Goal: Task Accomplishment & Management: Use online tool/utility

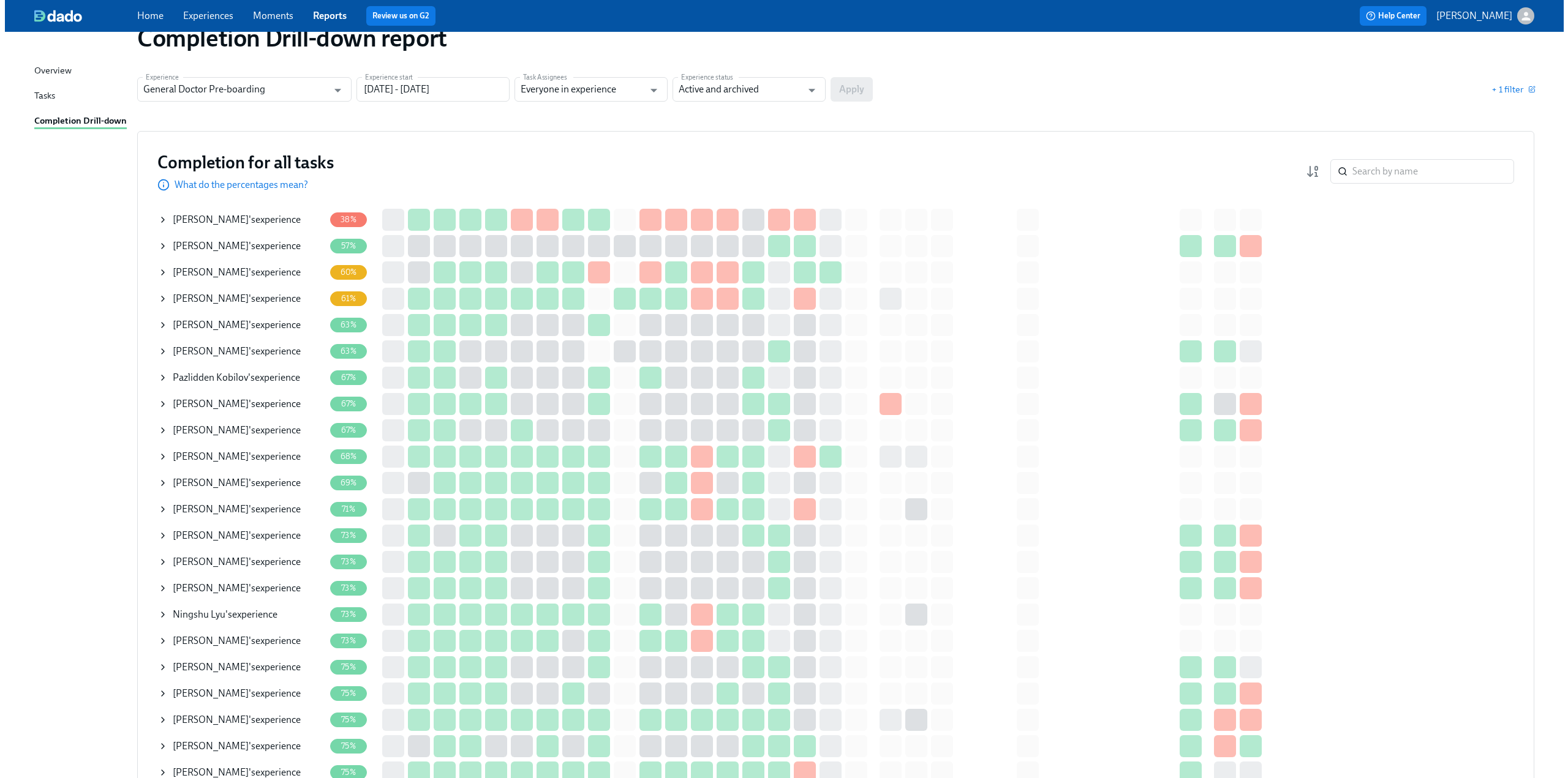
scroll to position [61, 0]
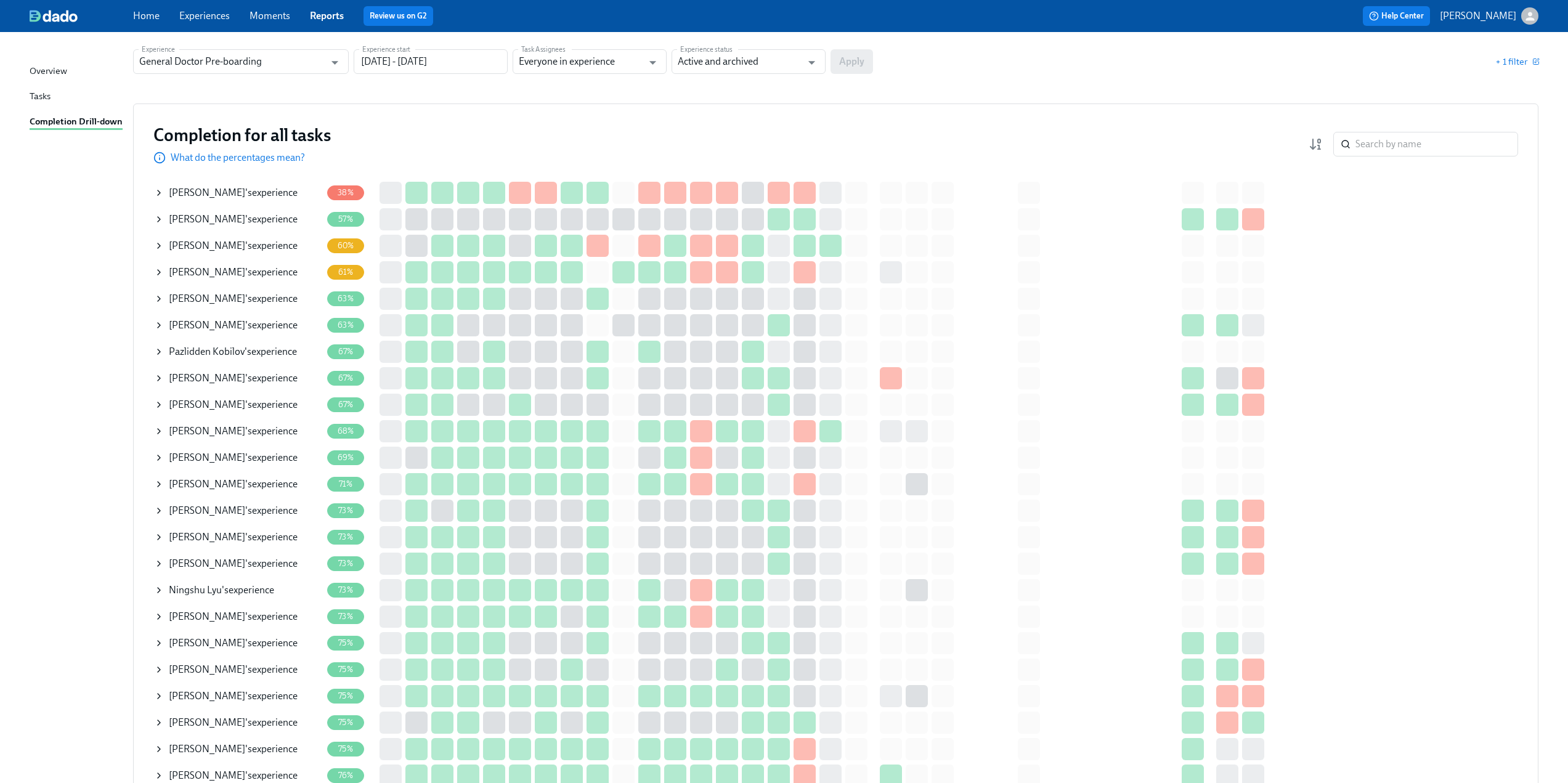
click at [159, 379] on icon at bounding box center [159, 378] width 2 height 5
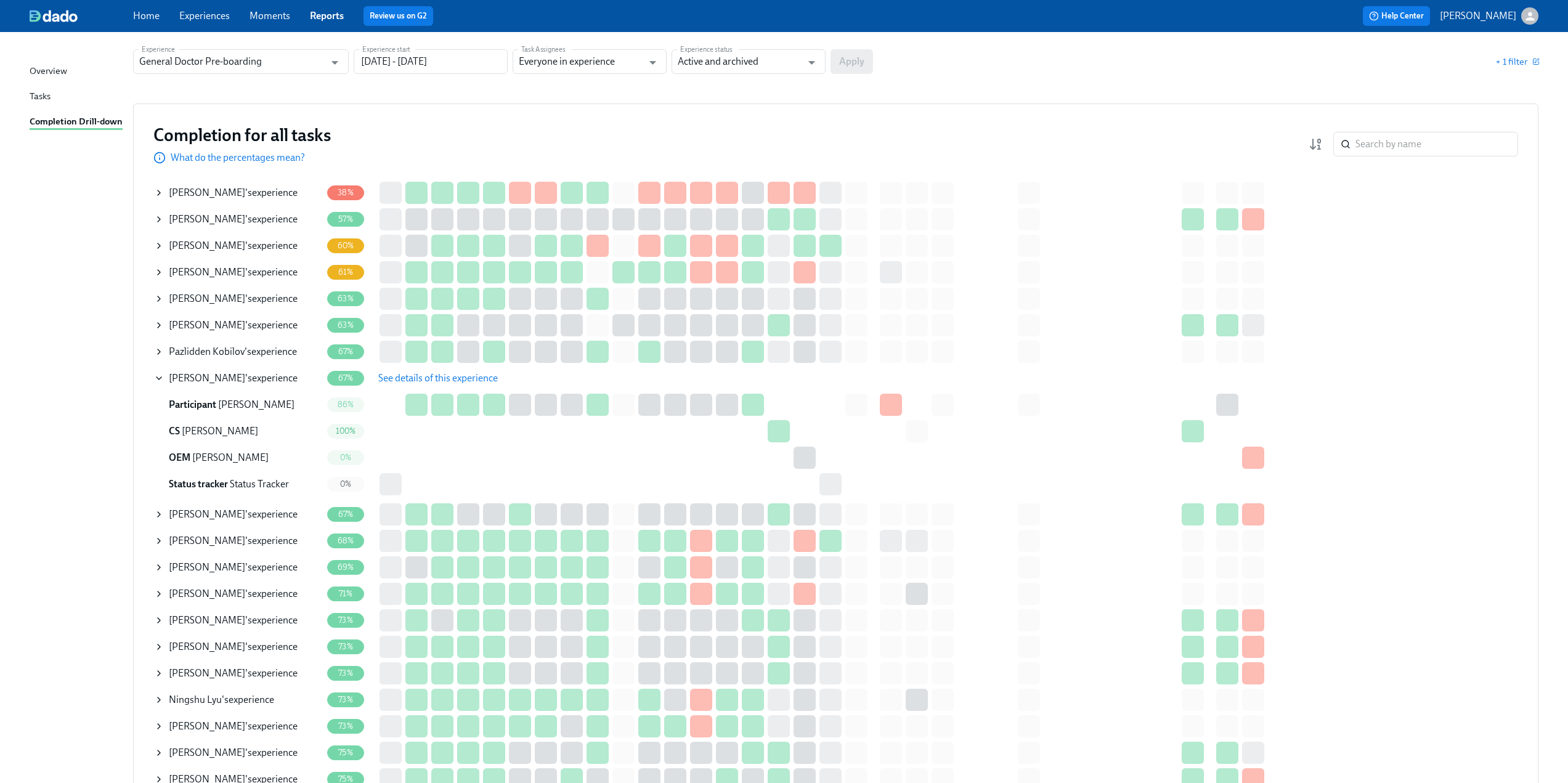
click at [423, 384] on span "See details of this experience" at bounding box center [438, 379] width 120 height 13
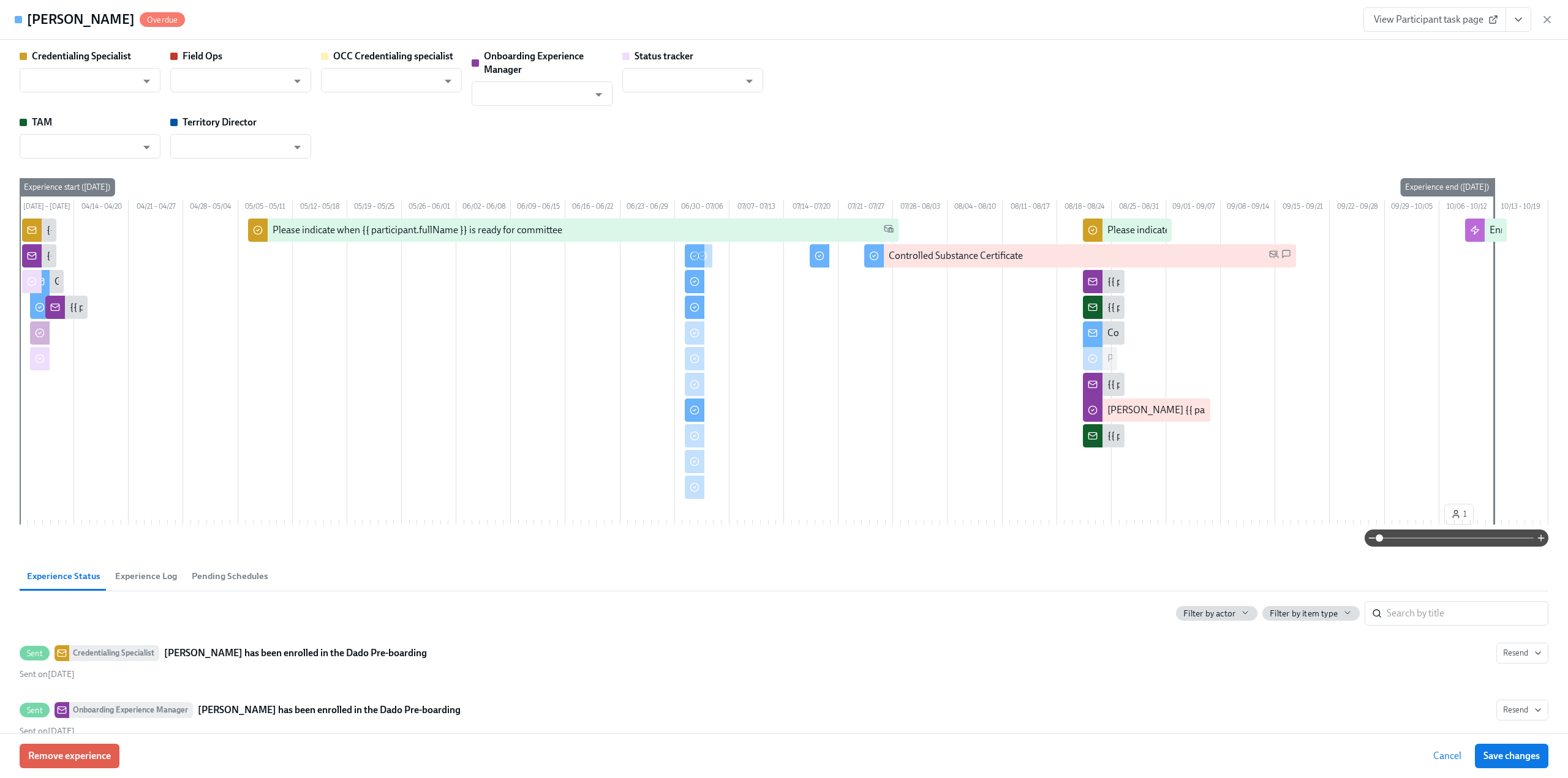
type input "[PERSON_NAME]"
type input "Status Tracker"
type input "[PERSON_NAME]"
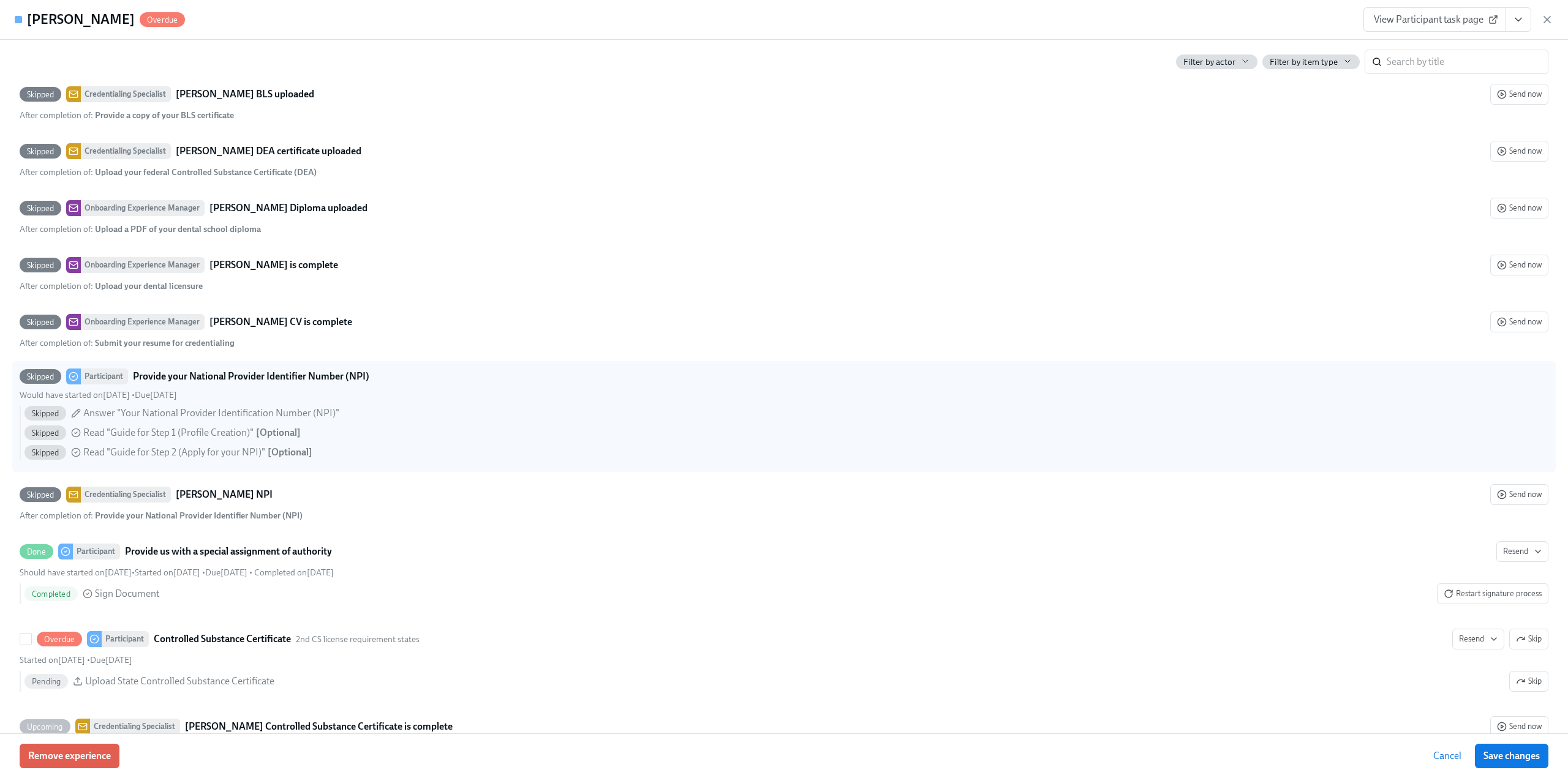
scroll to position [2816, 0]
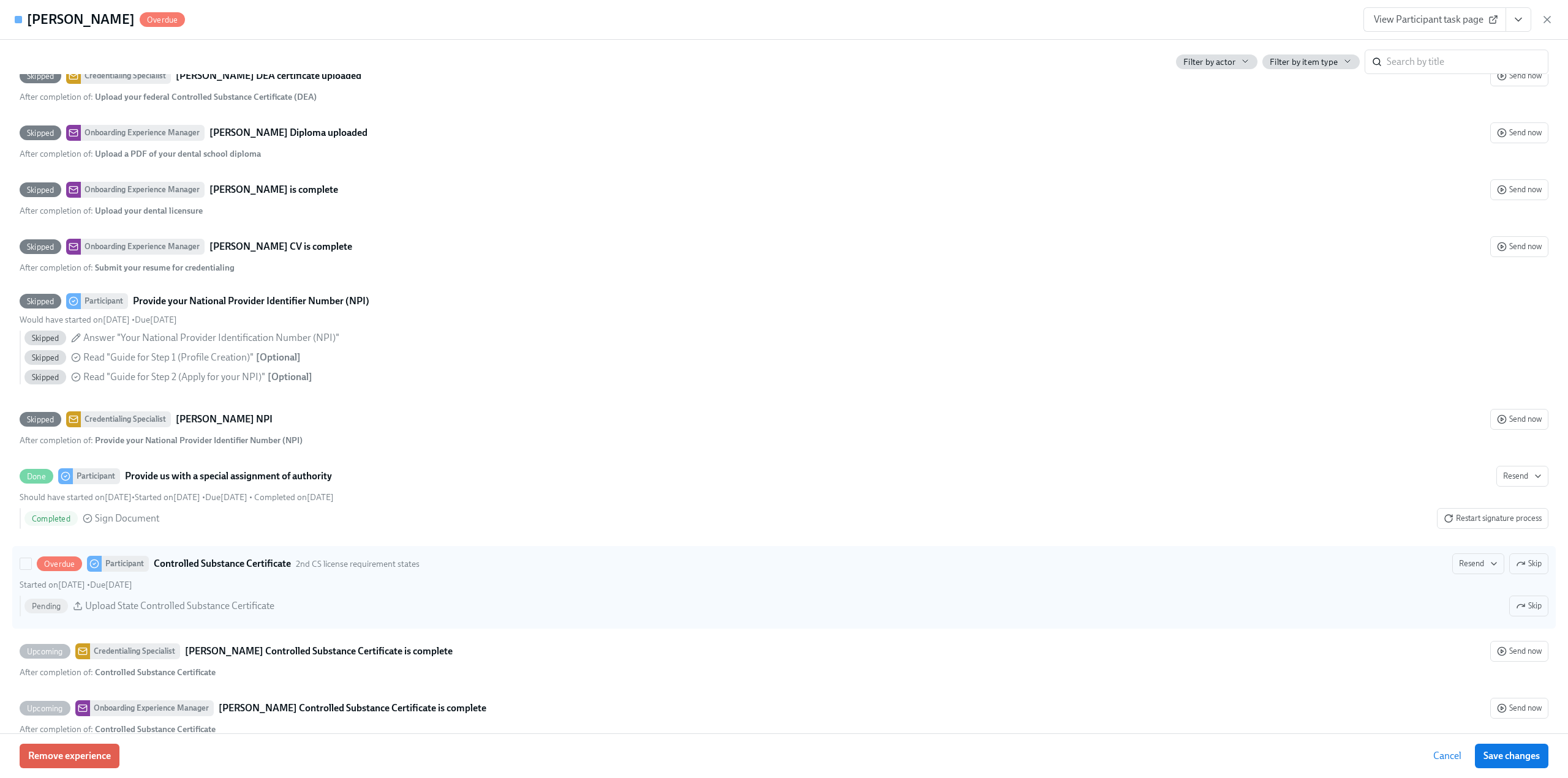
click at [1518, 570] on span "Skip" at bounding box center [1529, 564] width 26 height 13
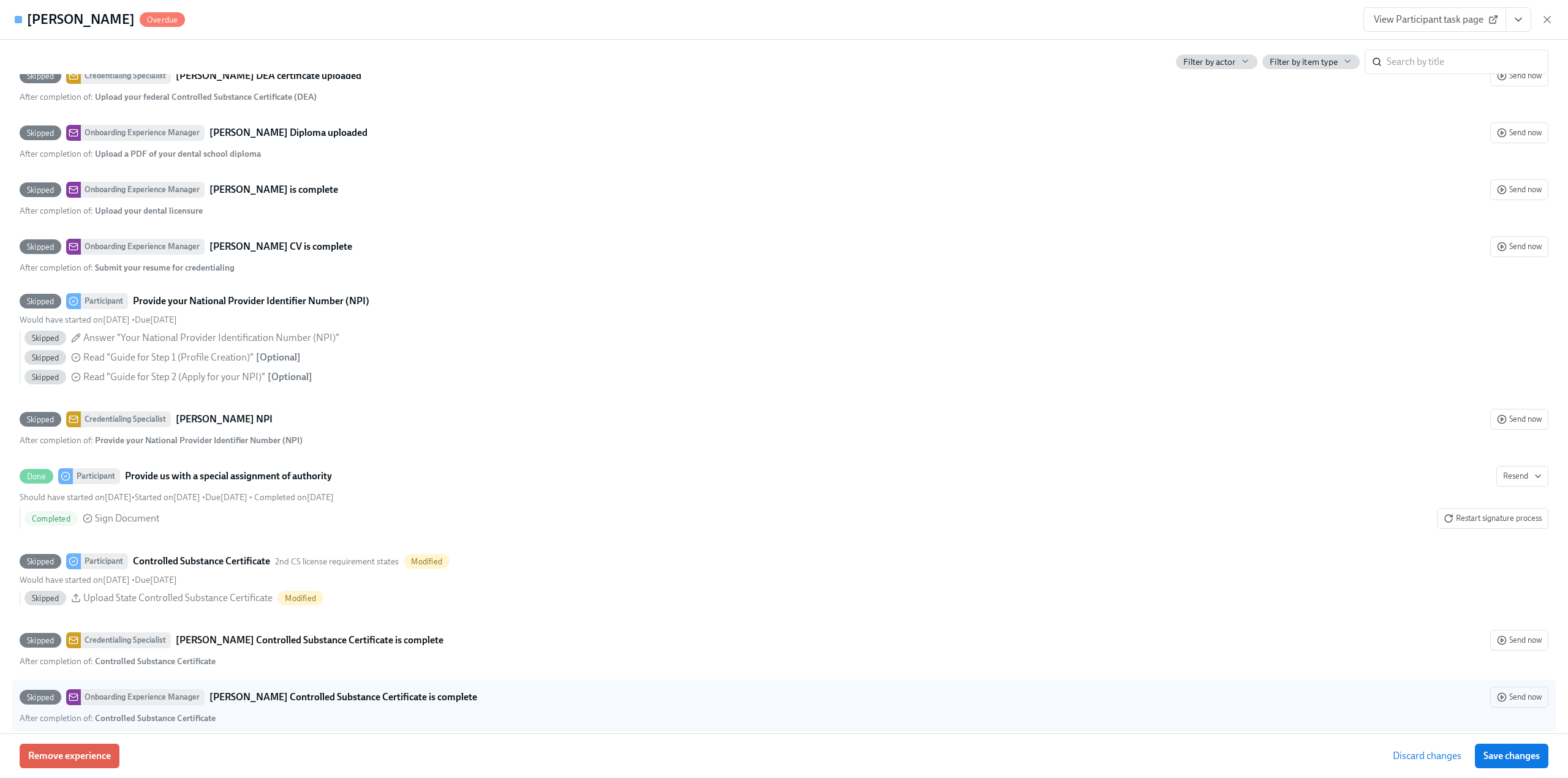
click at [1512, 759] on span "Save changes" at bounding box center [1512, 756] width 57 height 13
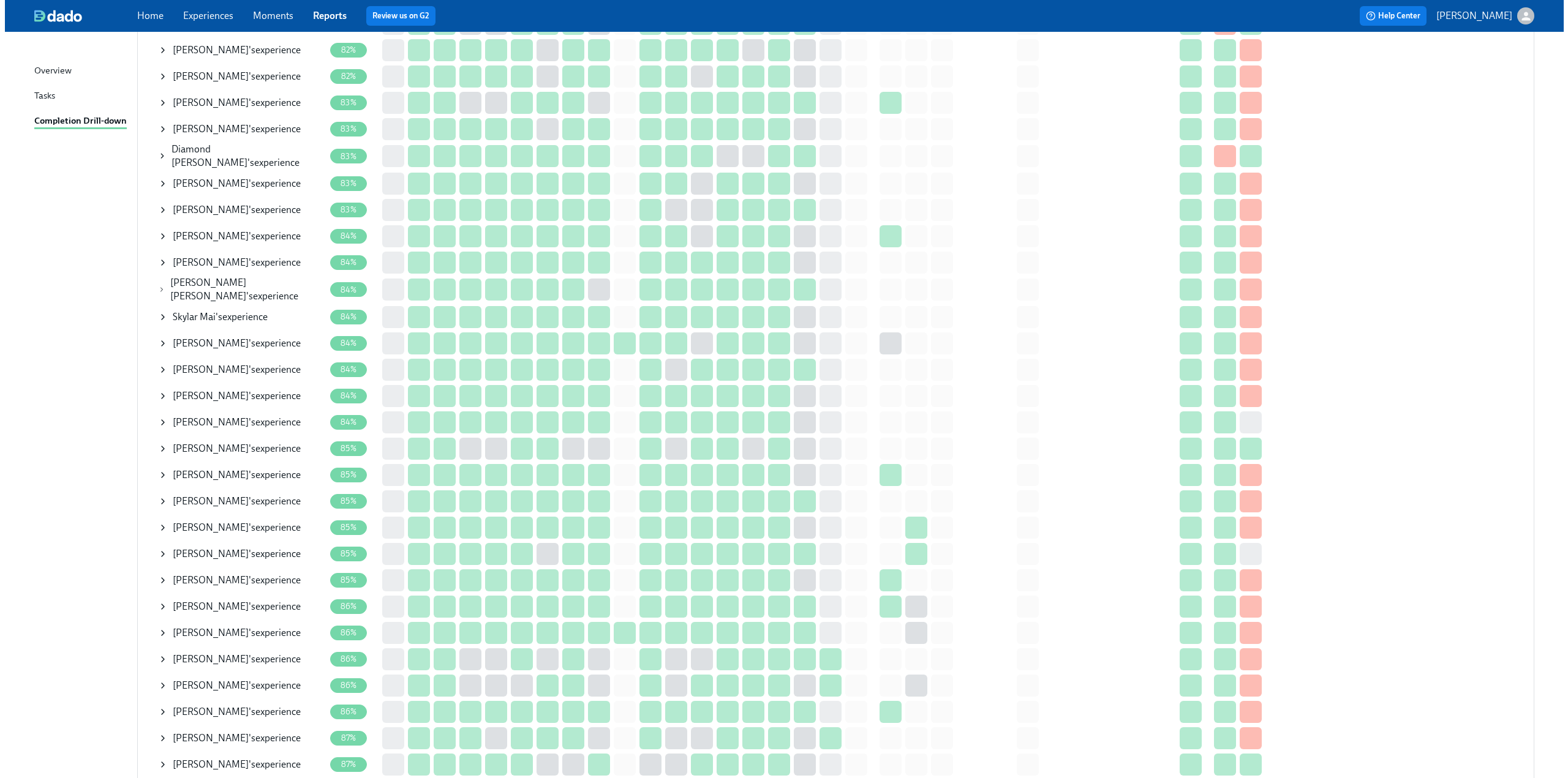
scroll to position [1530, 0]
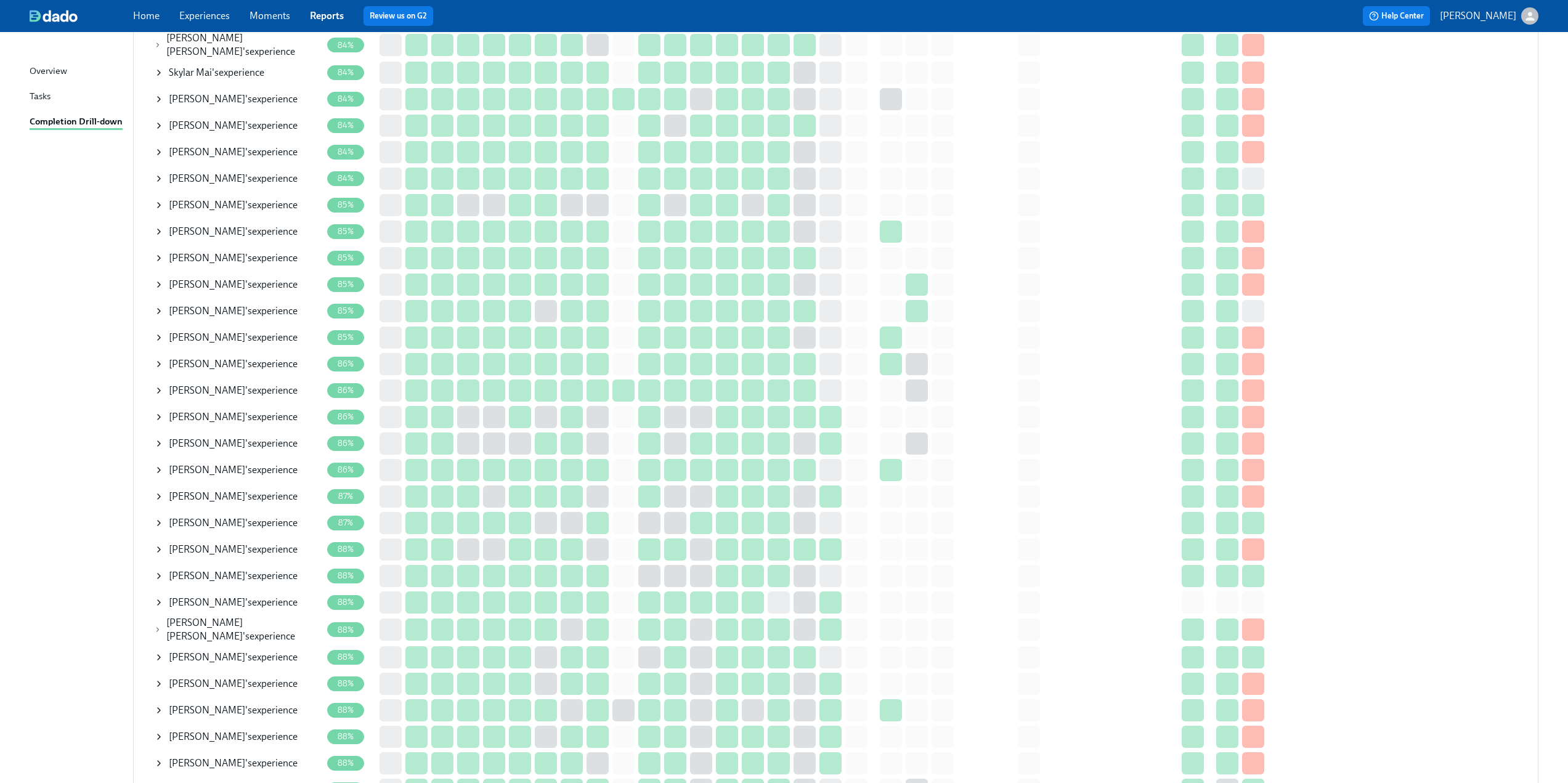
click at [159, 598] on icon at bounding box center [159, 602] width 10 height 10
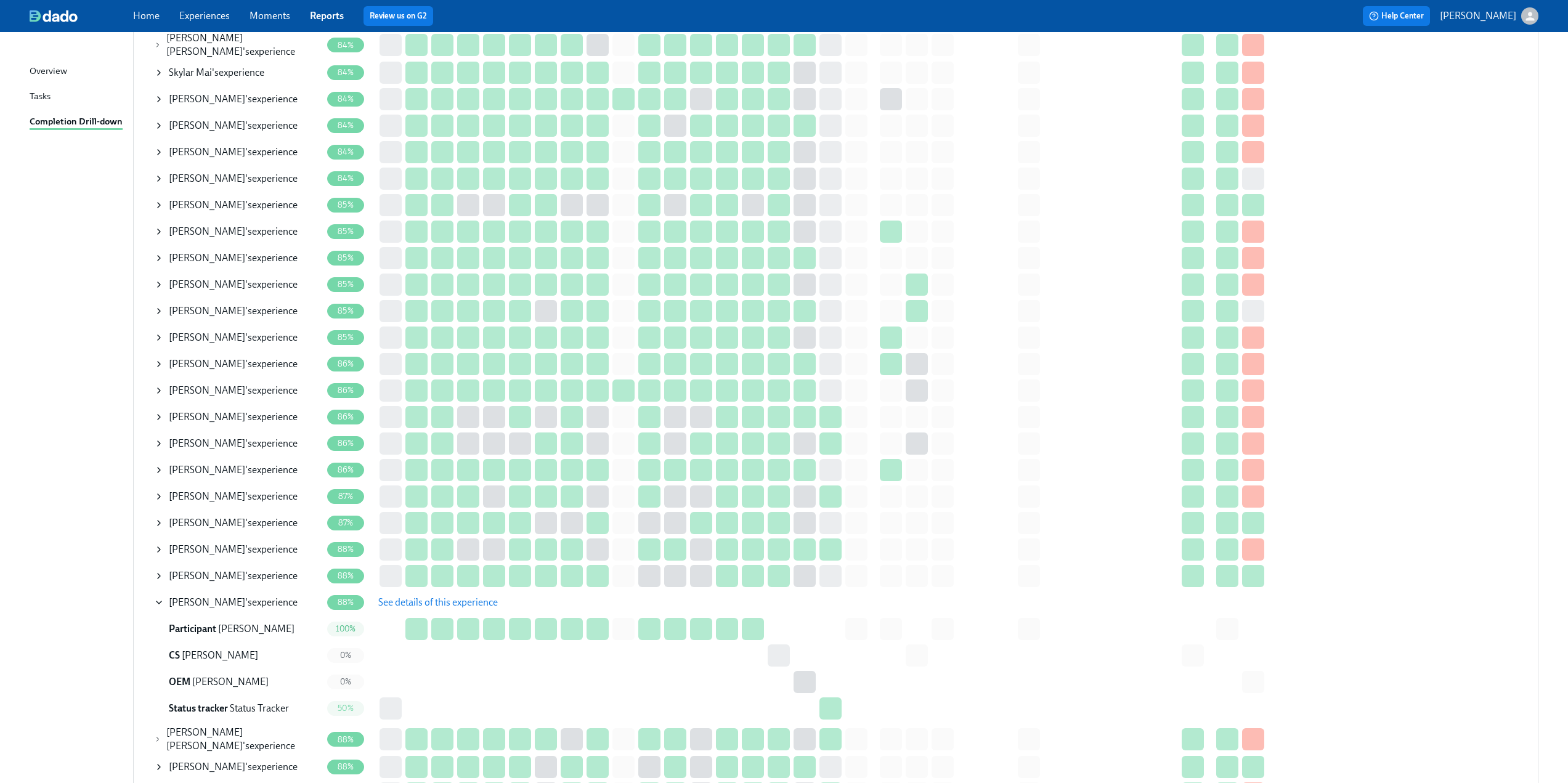
click at [419, 597] on span "See details of this experience" at bounding box center [438, 603] width 120 height 13
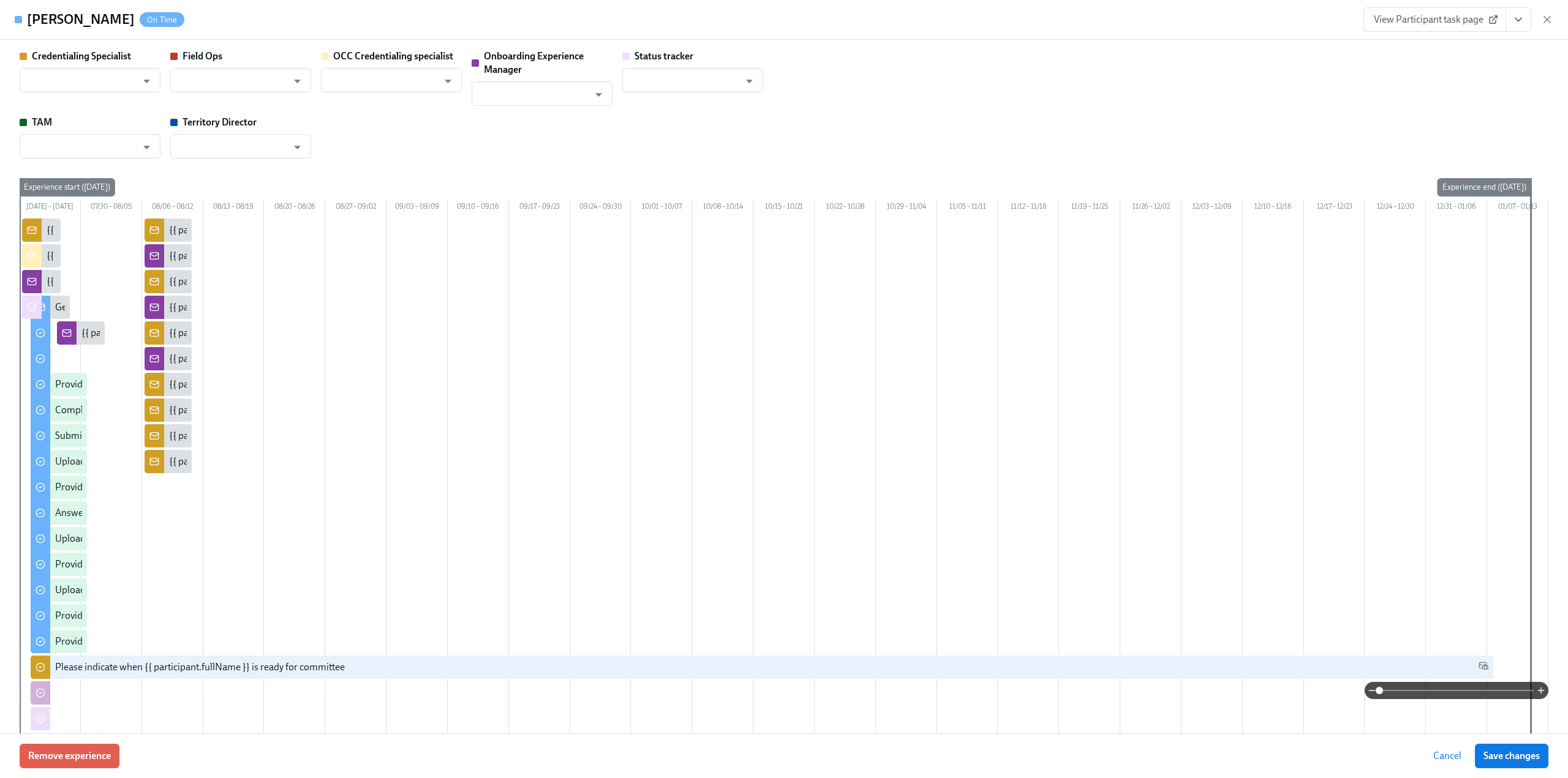
type input "[PERSON_NAME]"
type input "Dwayna McNeil"
type input "Sarah Parkhurst"
type input "Tobie Sheperd"
type input "Status Tracker"
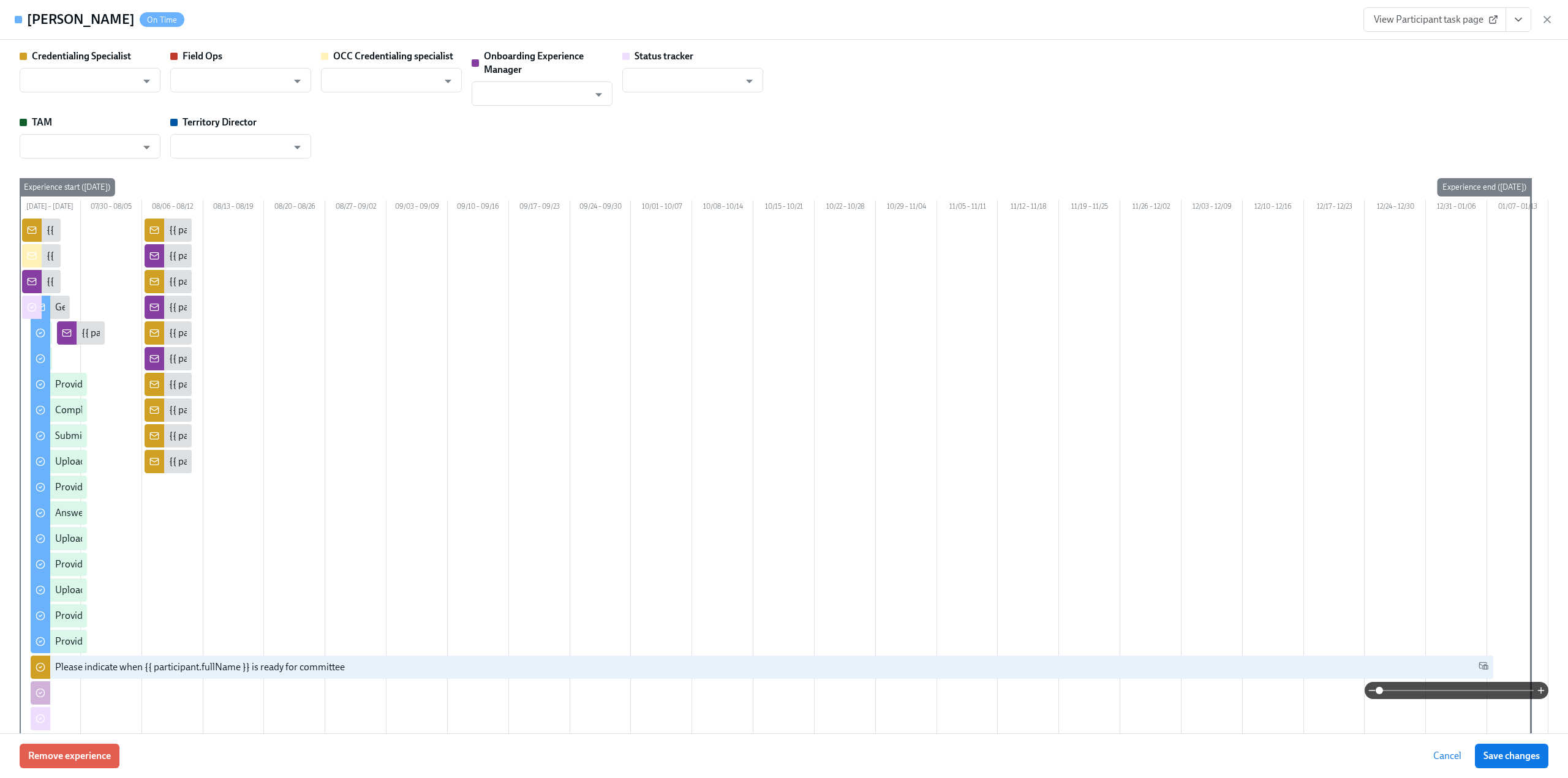
type input "Eleana Wehr"
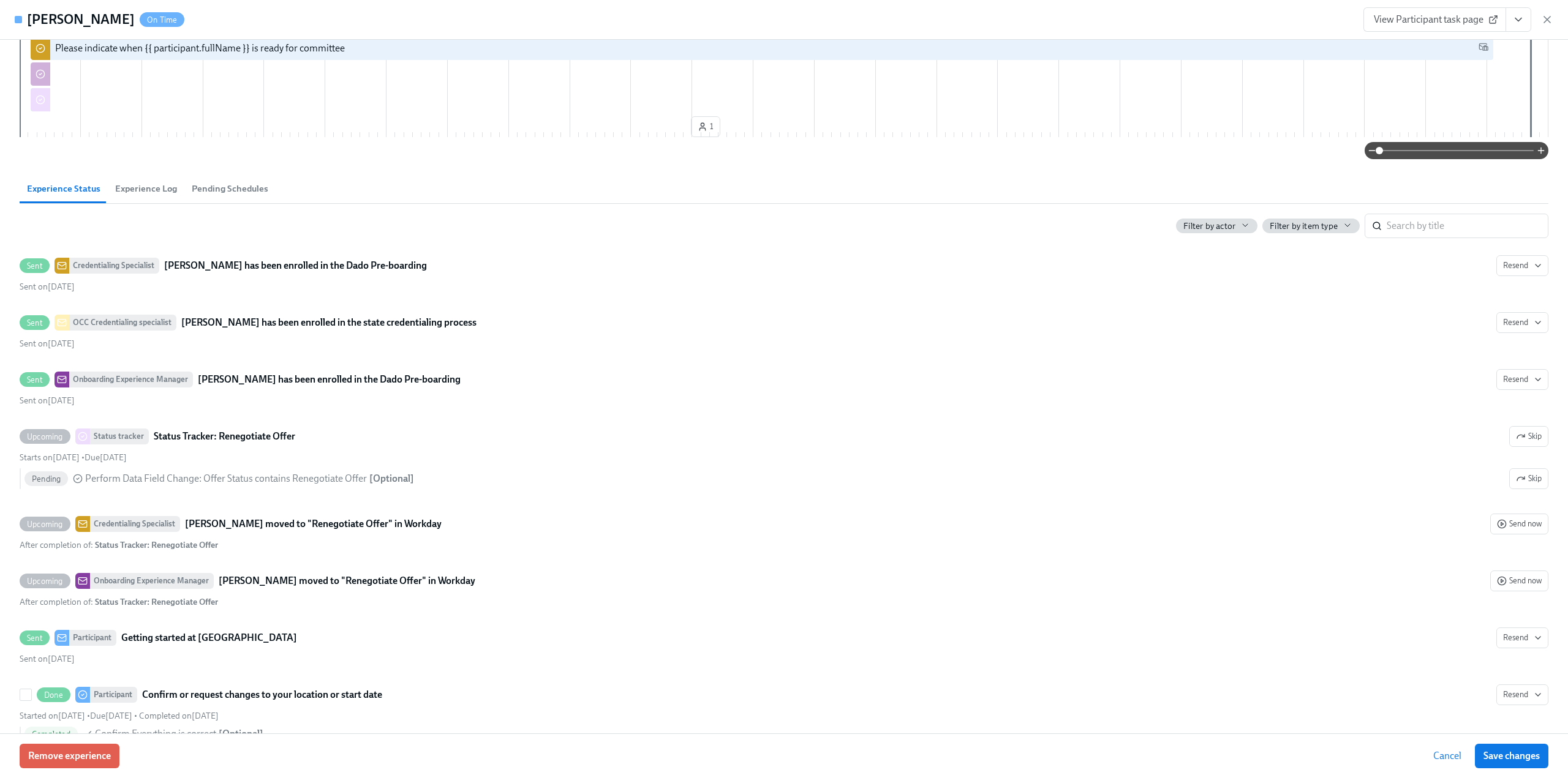
scroll to position [612, 0]
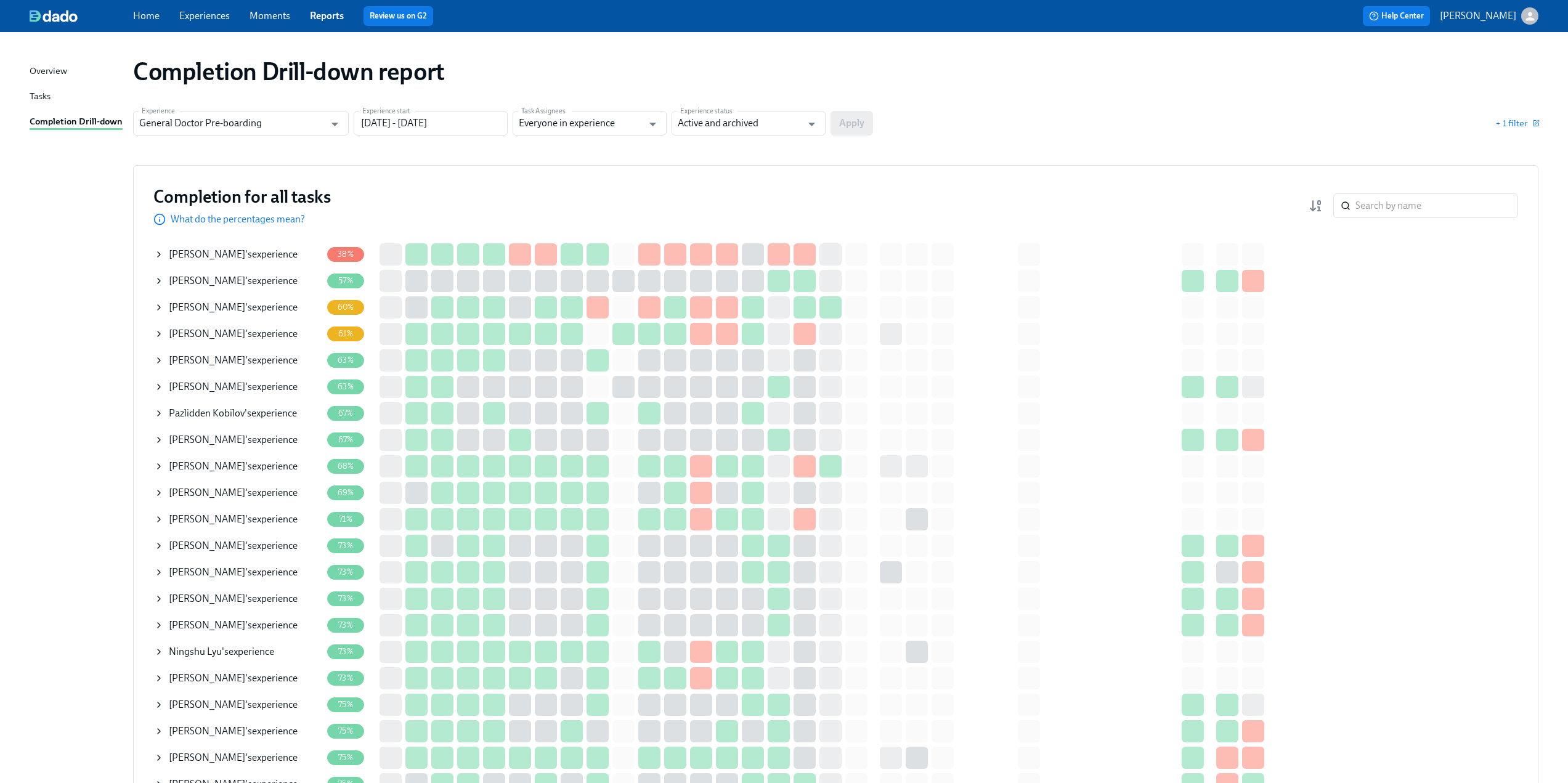
click at [159, 361] on icon at bounding box center [159, 361] width 2 height 5
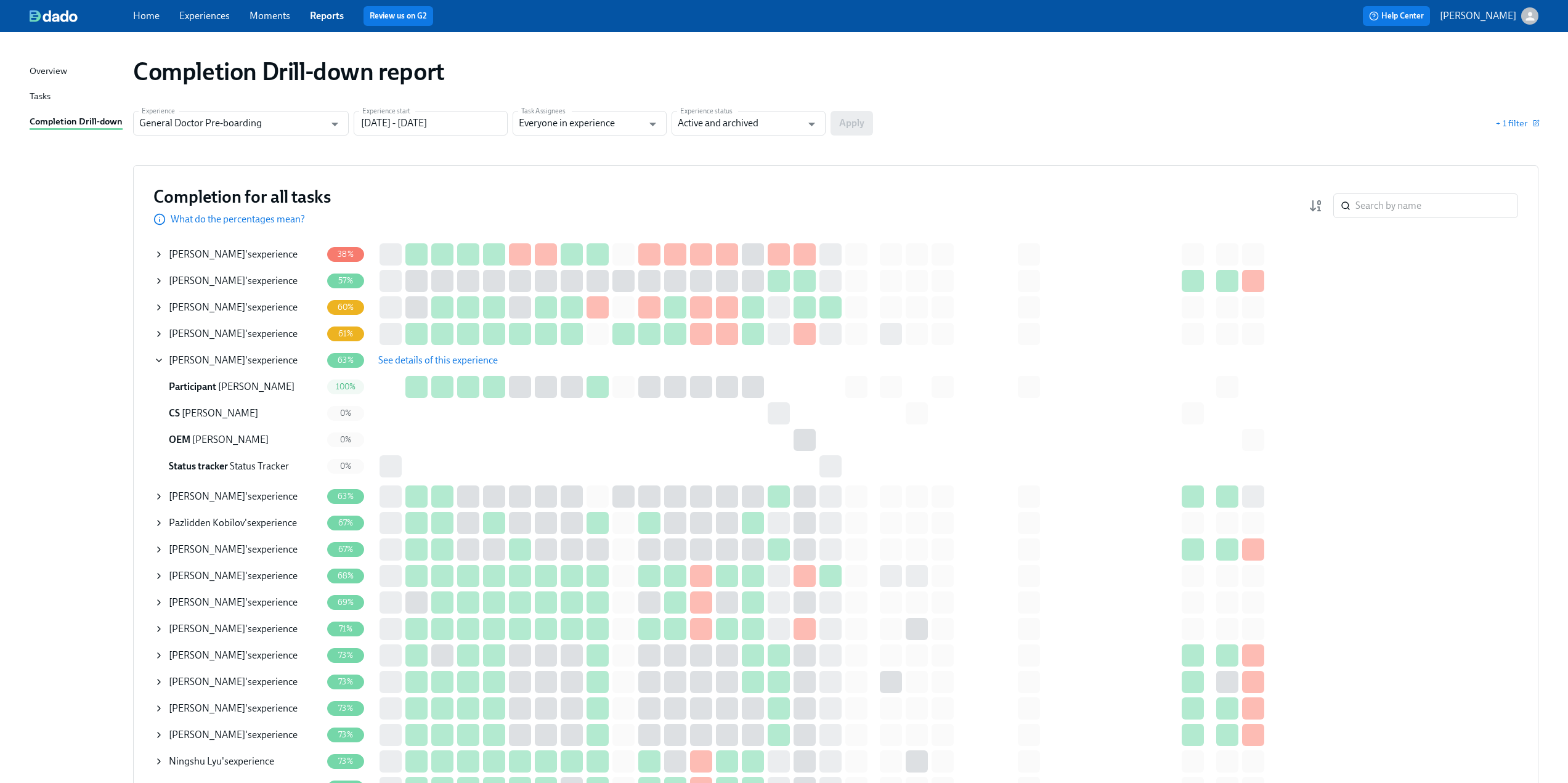
click at [472, 364] on span "See details of this experience" at bounding box center [438, 361] width 120 height 13
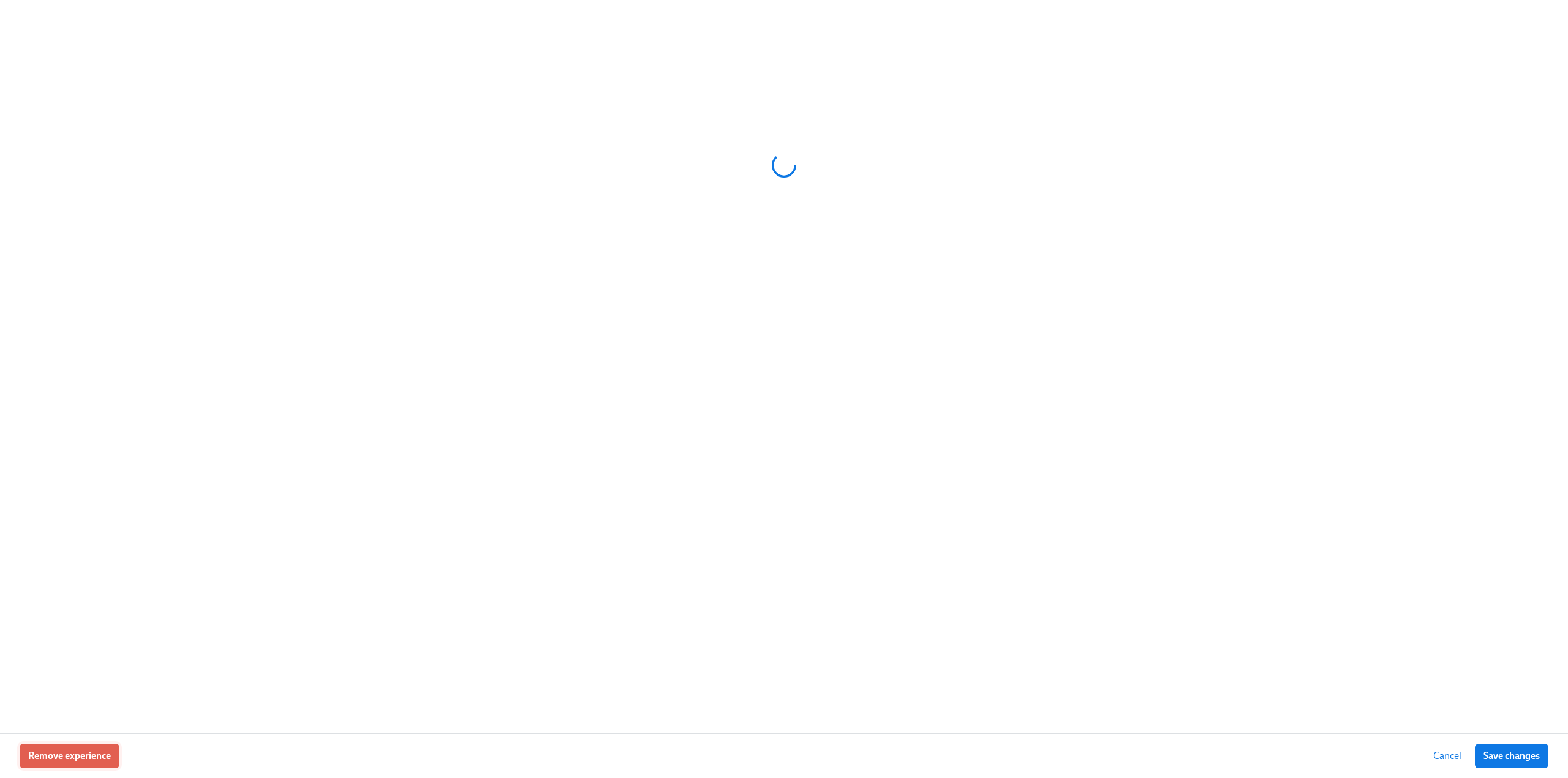
click at [35, 759] on span "Remove experience" at bounding box center [69, 756] width 83 height 13
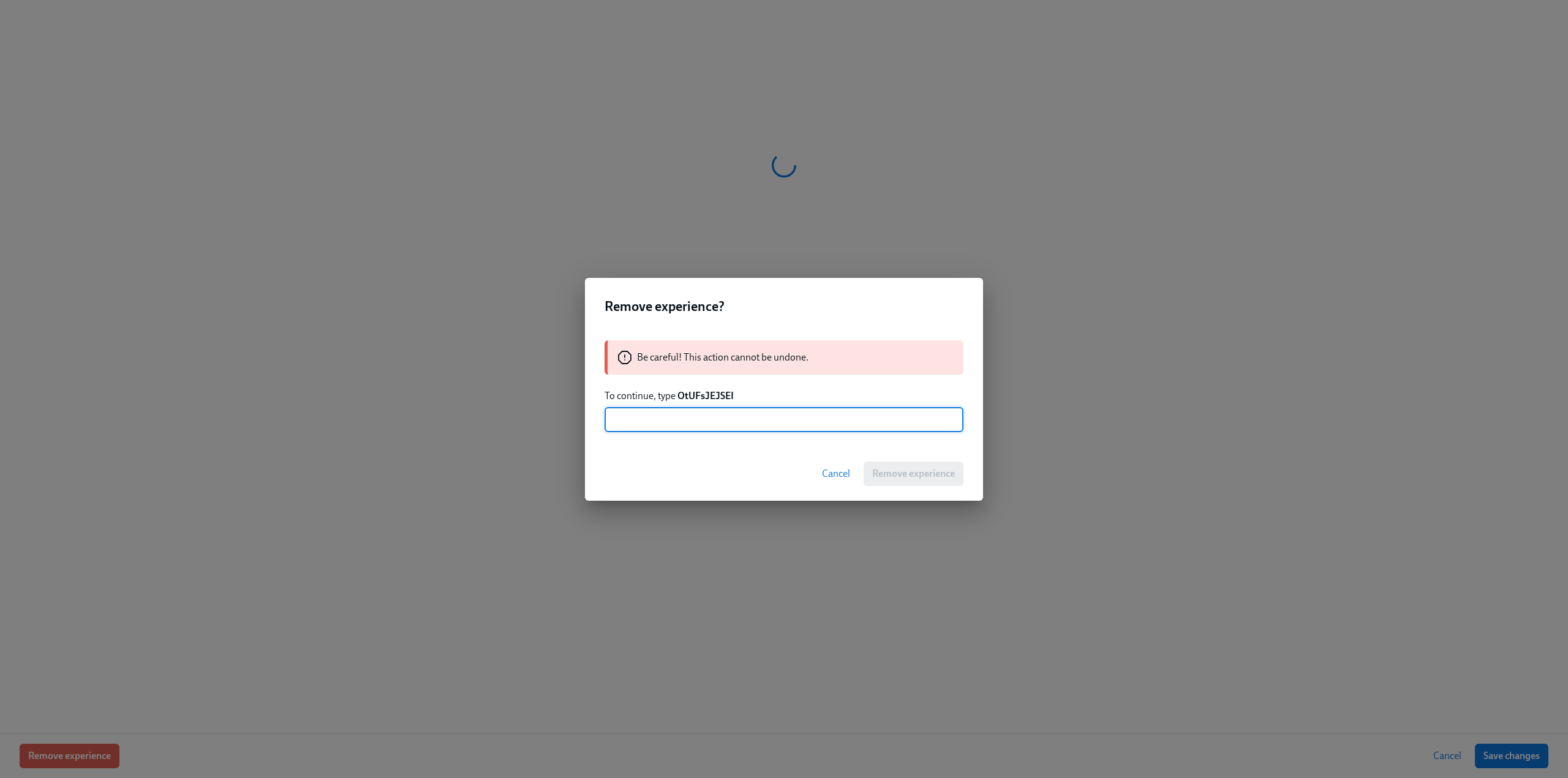
click at [697, 392] on strong "OtUFsJEJSEI" at bounding box center [706, 395] width 57 height 12
copy strong "OtUFsJEJSEI"
click at [700, 424] on input "text" at bounding box center [784, 420] width 359 height 24
paste input "OtUFsJEJSEI"
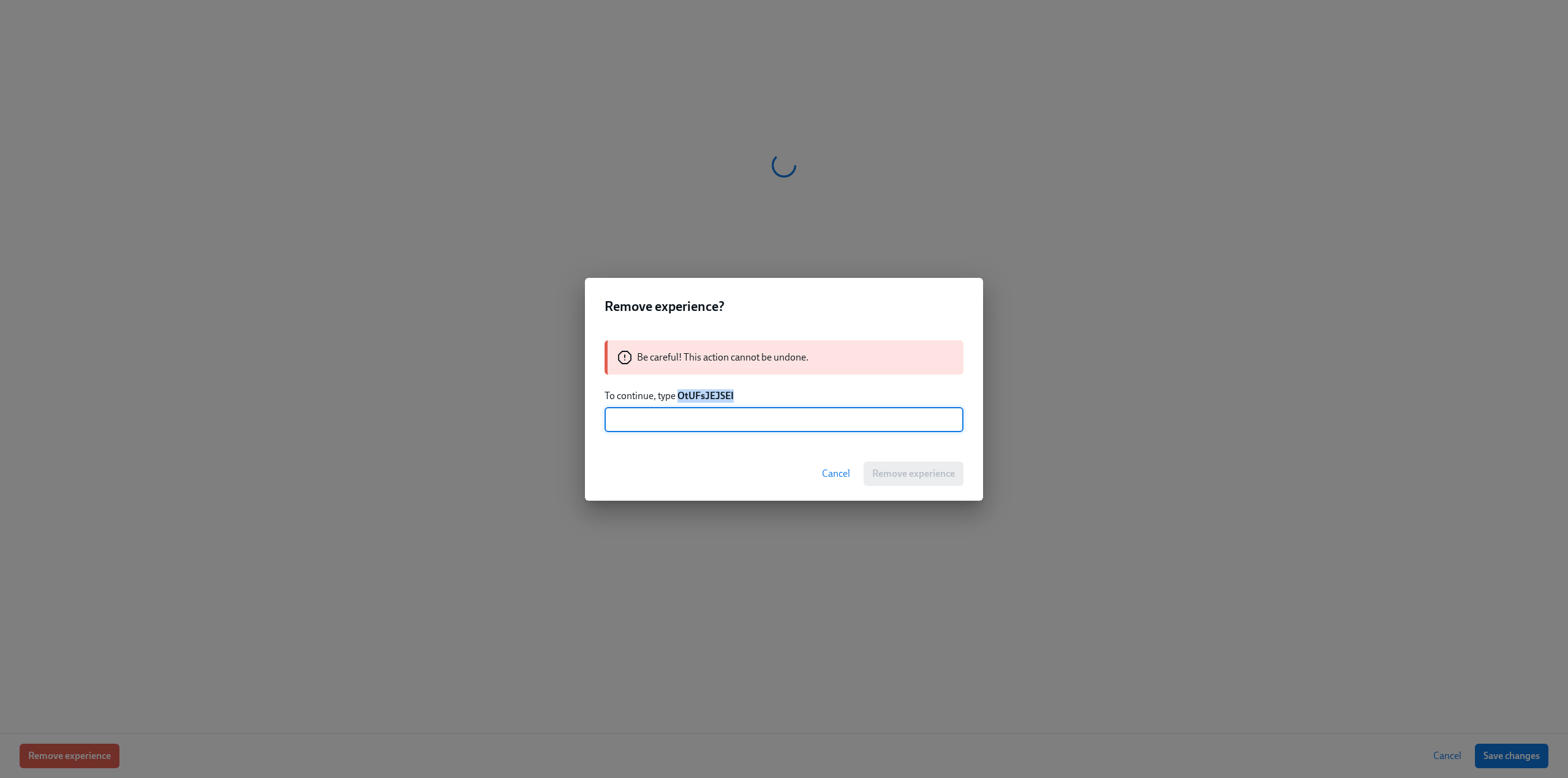
type input "OtUFsJEJSEI"
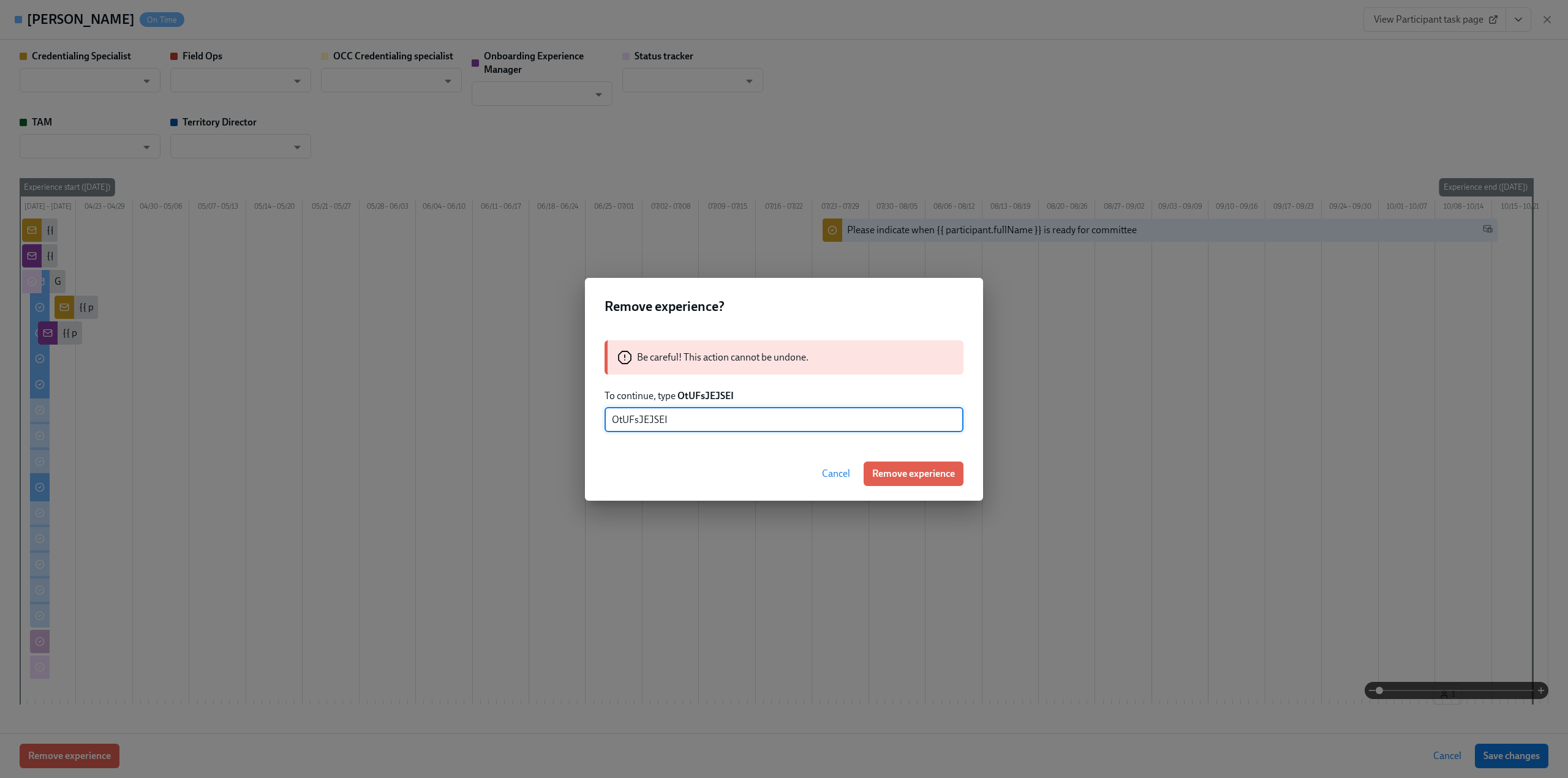
type input "[PERSON_NAME]"
type input "Kevin Golden"
type input "Jared Aiken"
type input "Status Tracker"
type input "Maeve Luciani"
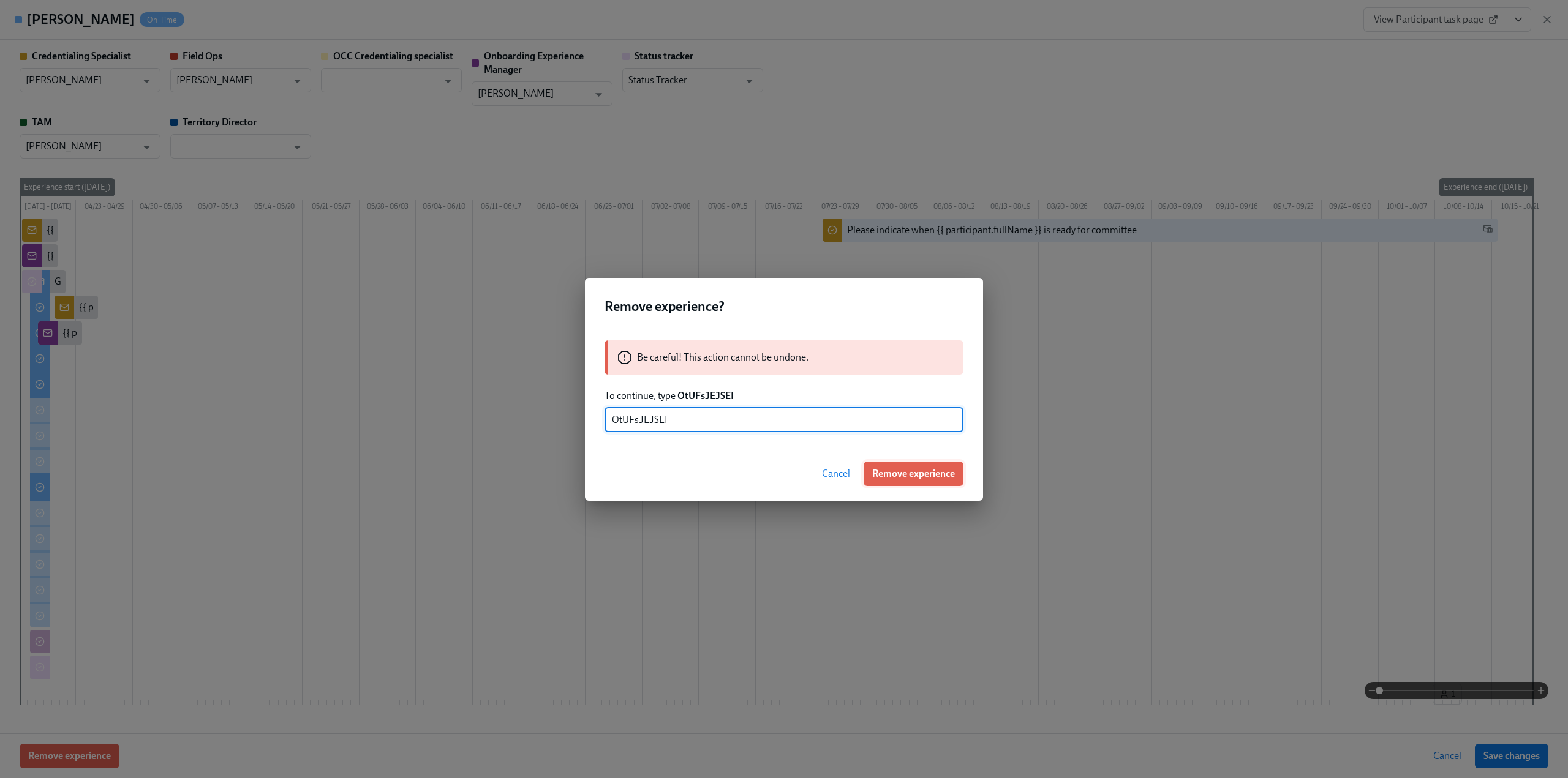
type input "OtUFsJEJSEI"
click at [934, 472] on span "Remove experience" at bounding box center [913, 474] width 83 height 13
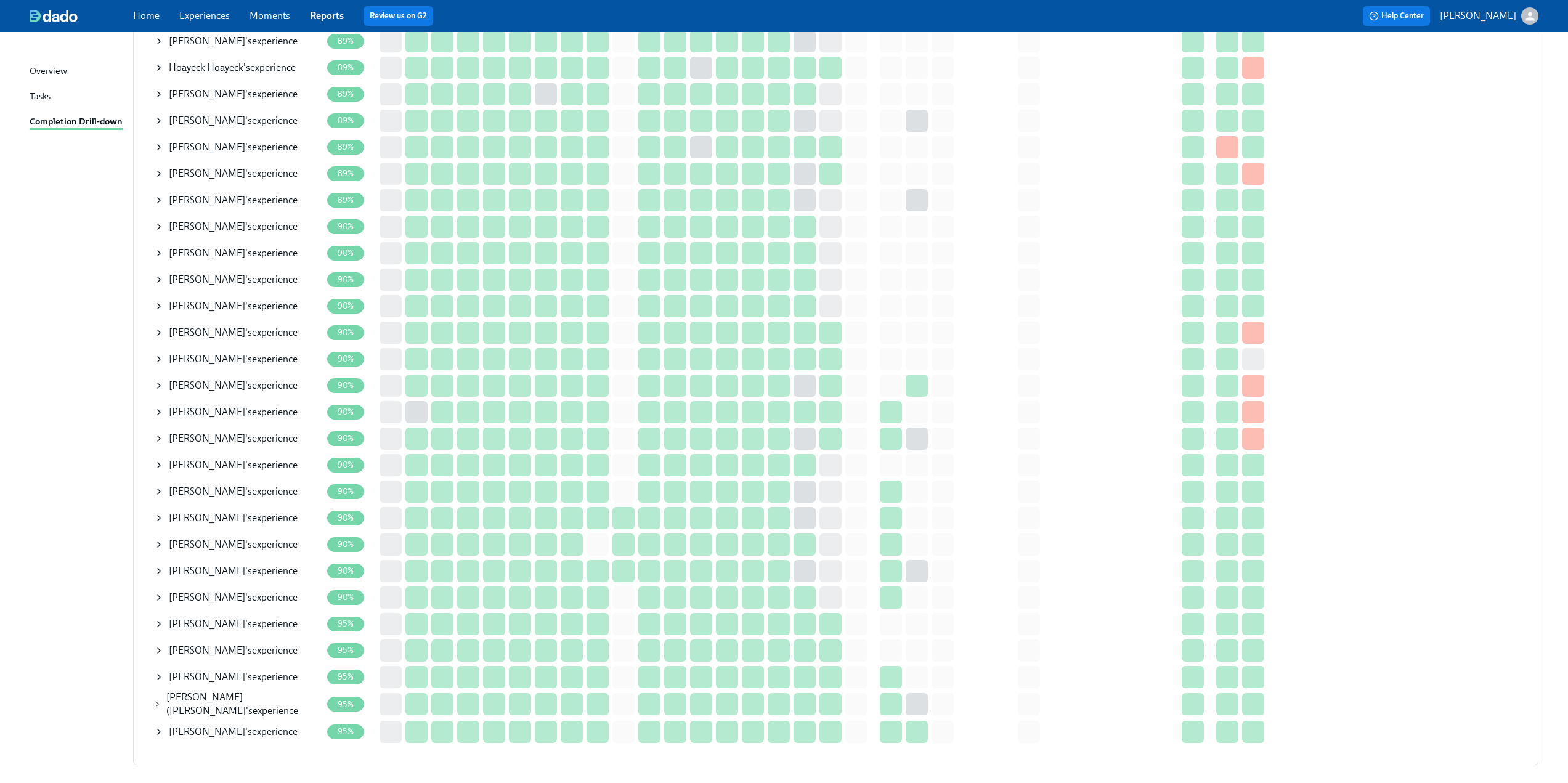
scroll to position [2620, 0]
